Goal: Find specific page/section: Find specific page/section

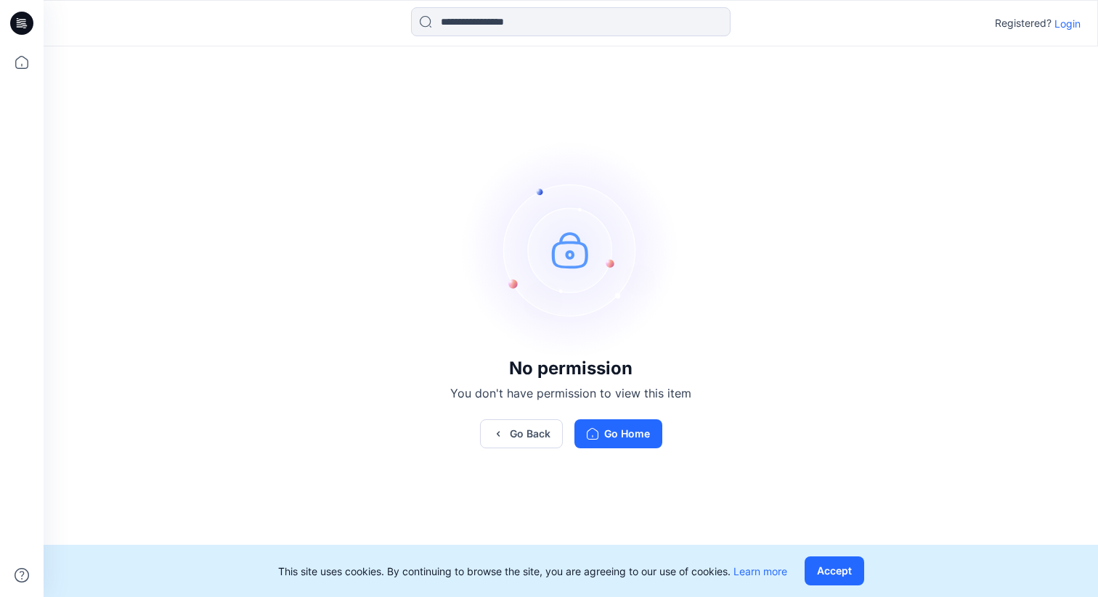
click at [1064, 30] on p "Login" at bounding box center [1067, 23] width 26 height 15
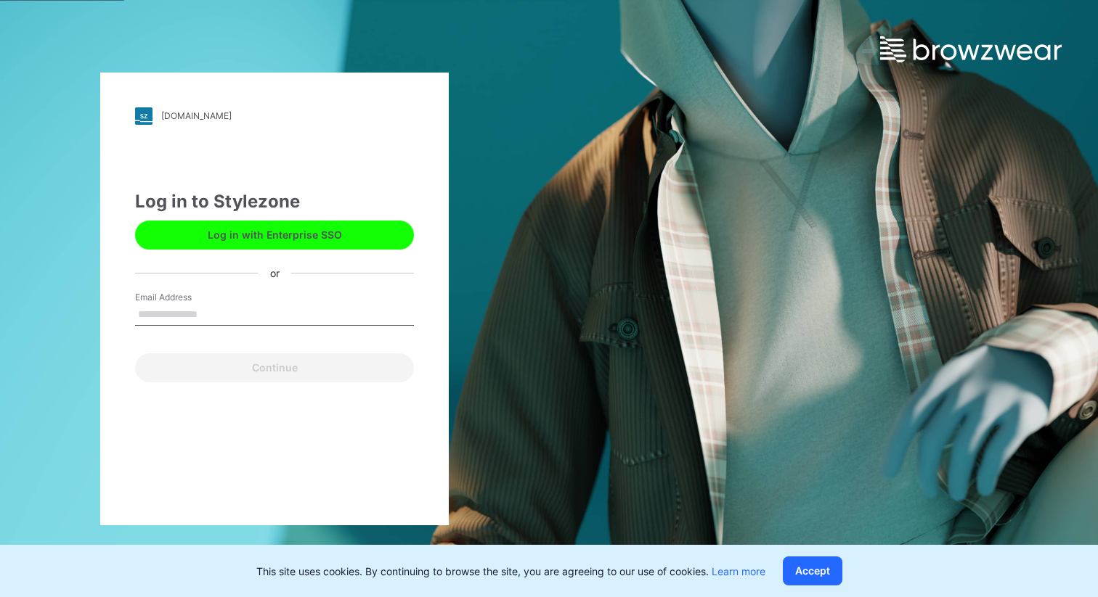
click at [312, 315] on input "Email Address" at bounding box center [274, 315] width 279 height 22
type input "*"
type input "**********"
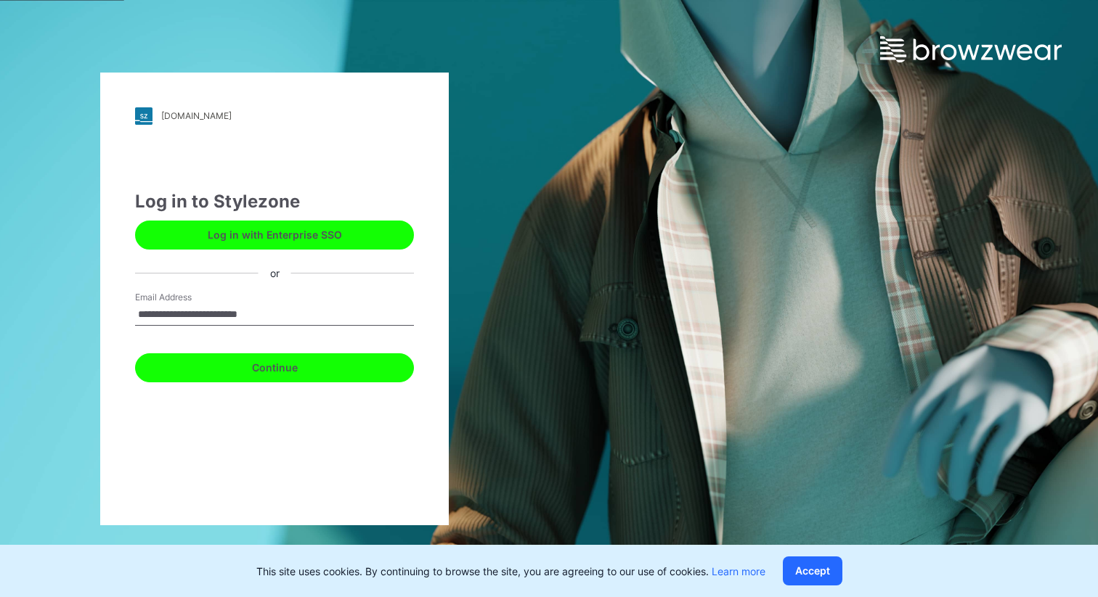
click at [314, 369] on button "Continue" at bounding box center [274, 368] width 279 height 29
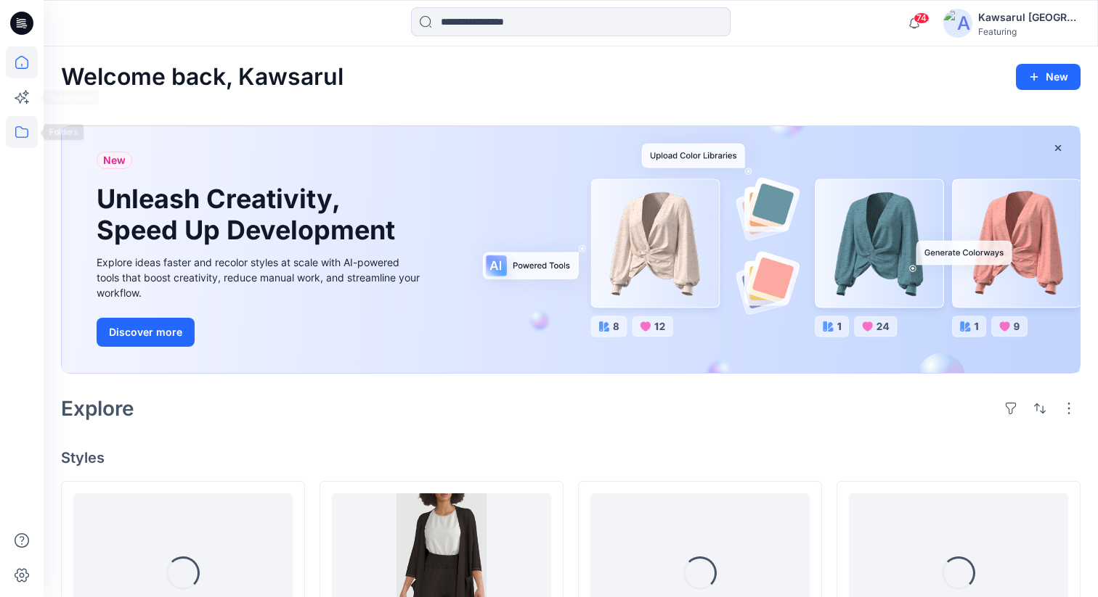
click at [28, 136] on icon at bounding box center [22, 132] width 32 height 32
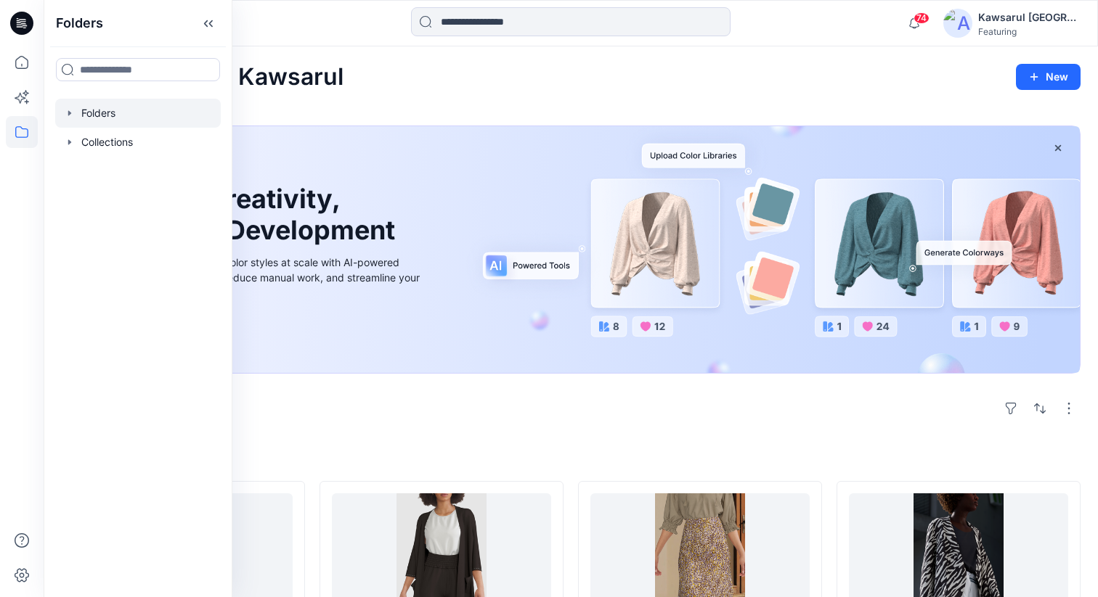
click at [115, 113] on div at bounding box center [138, 113] width 166 height 29
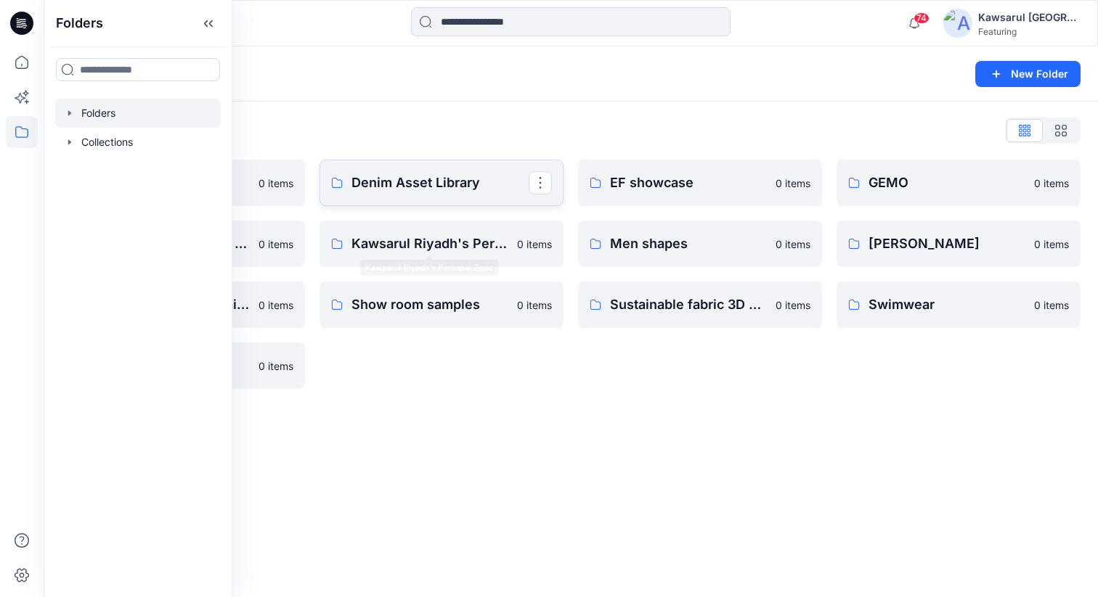
click at [409, 183] on p "Denim Asset Library" at bounding box center [439, 183] width 177 height 20
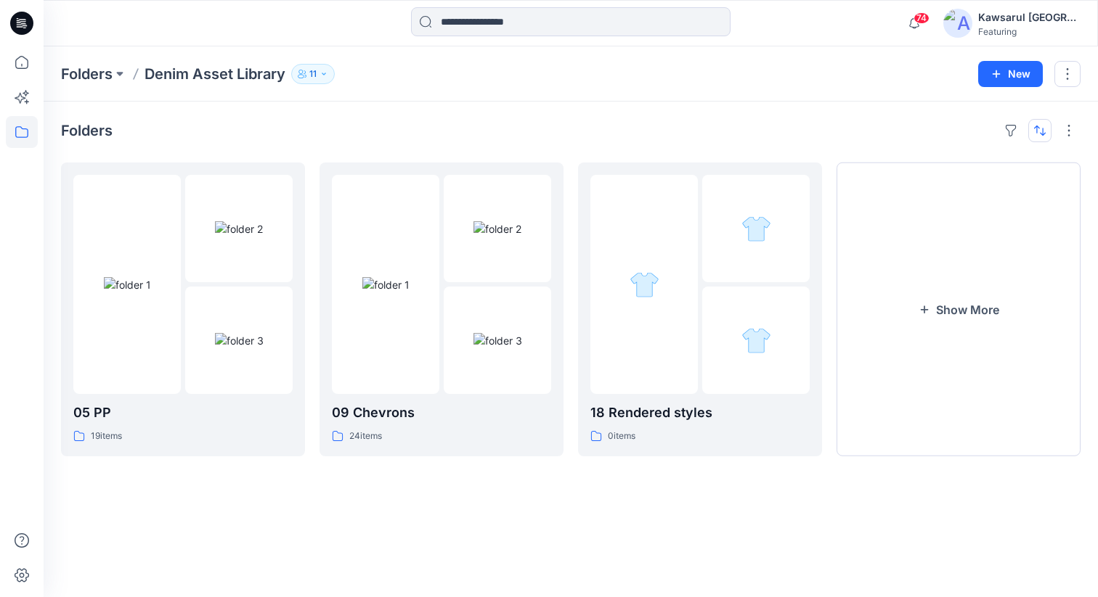
click at [1042, 133] on button "button" at bounding box center [1039, 130] width 23 height 23
click at [970, 197] on p "A to Z" at bounding box center [990, 199] width 91 height 15
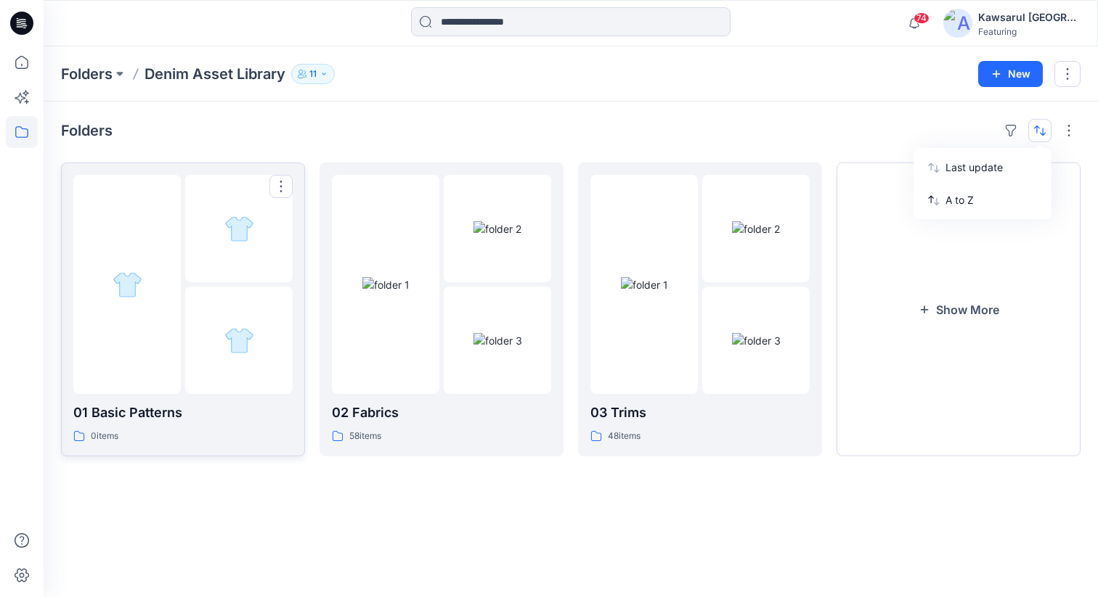
click at [211, 279] on div at bounding box center [238, 228] width 107 height 107
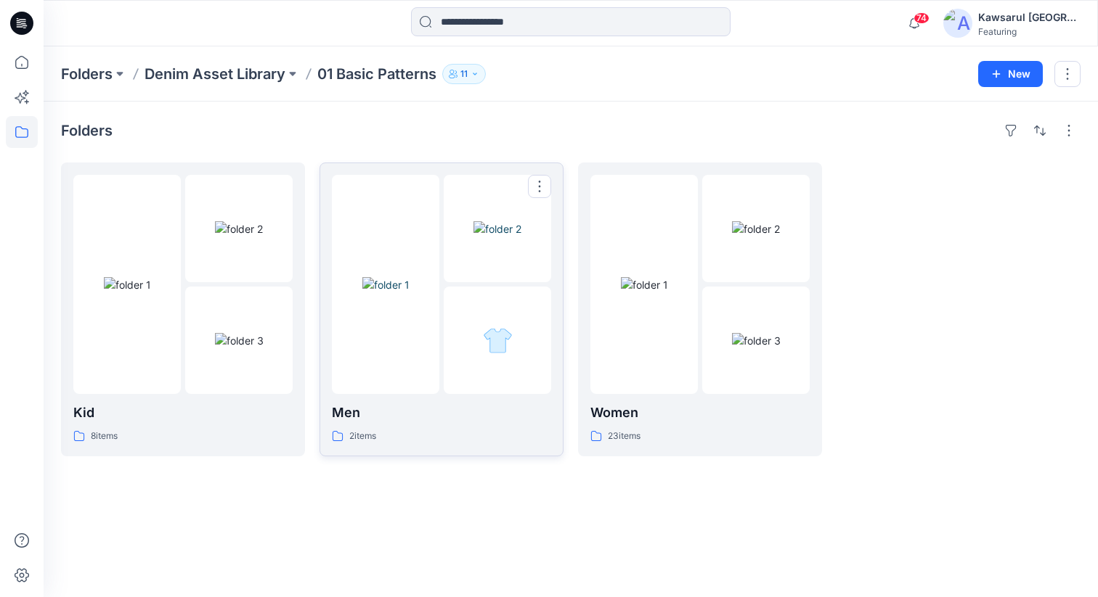
click at [446, 328] on div at bounding box center [497, 340] width 107 height 107
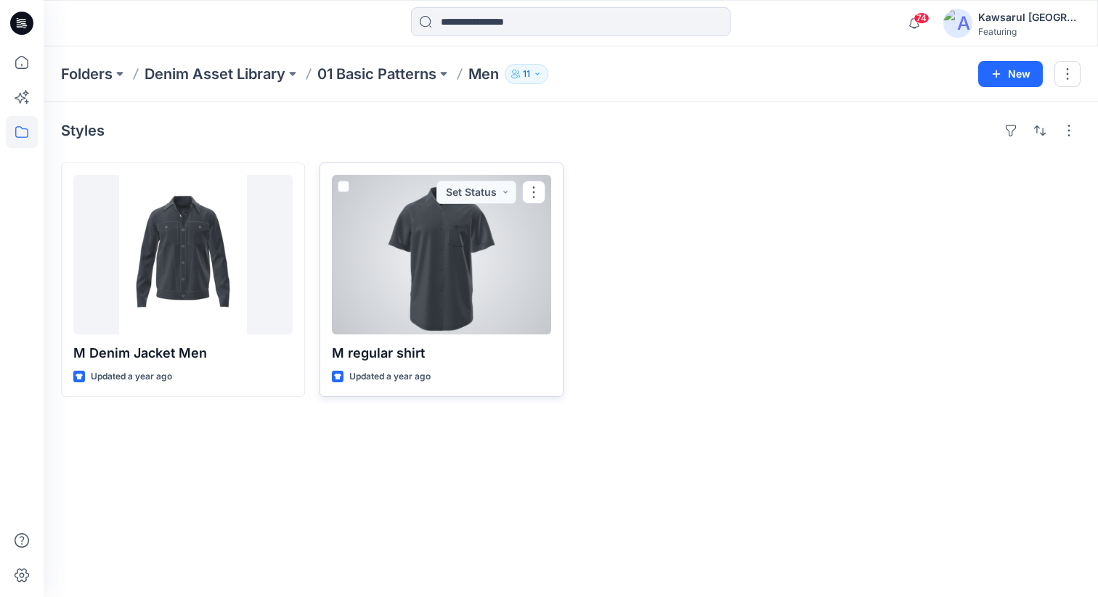
click at [442, 260] on div at bounding box center [441, 255] width 219 height 160
